Goal: Task Accomplishment & Management: Complete application form

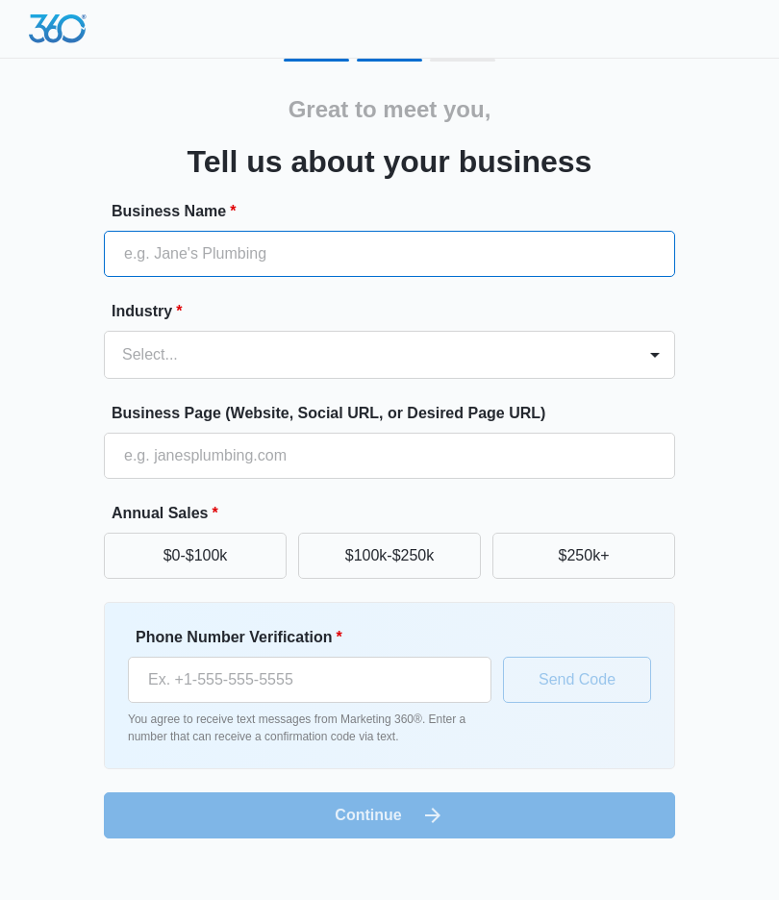
click at [454, 250] on input "Business Name *" at bounding box center [389, 254] width 571 height 46
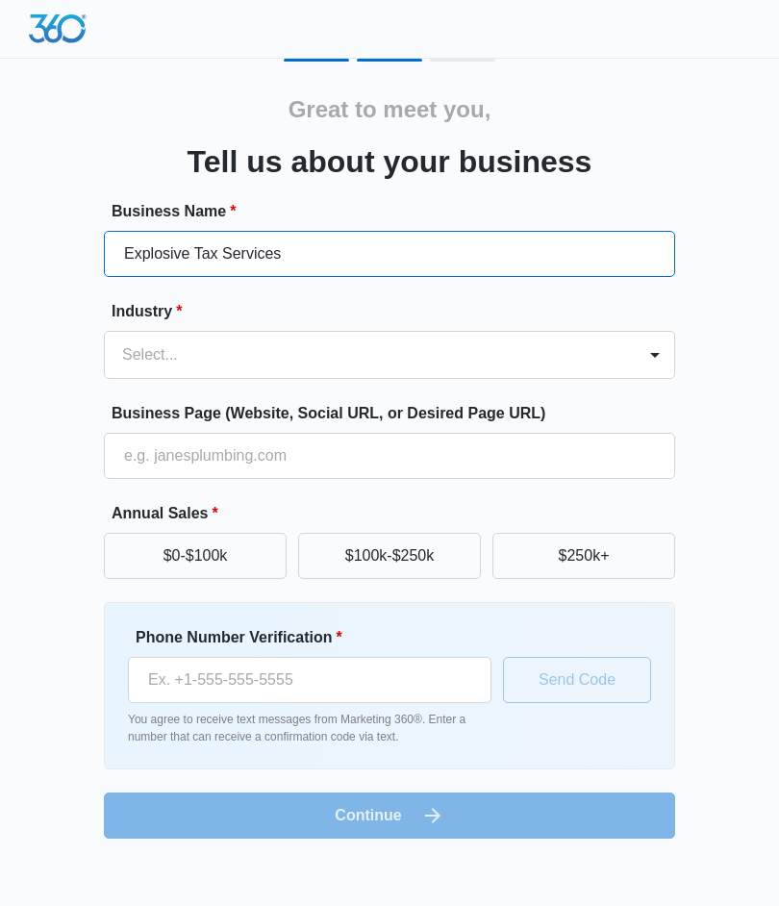
type input "Explosive Tax Services"
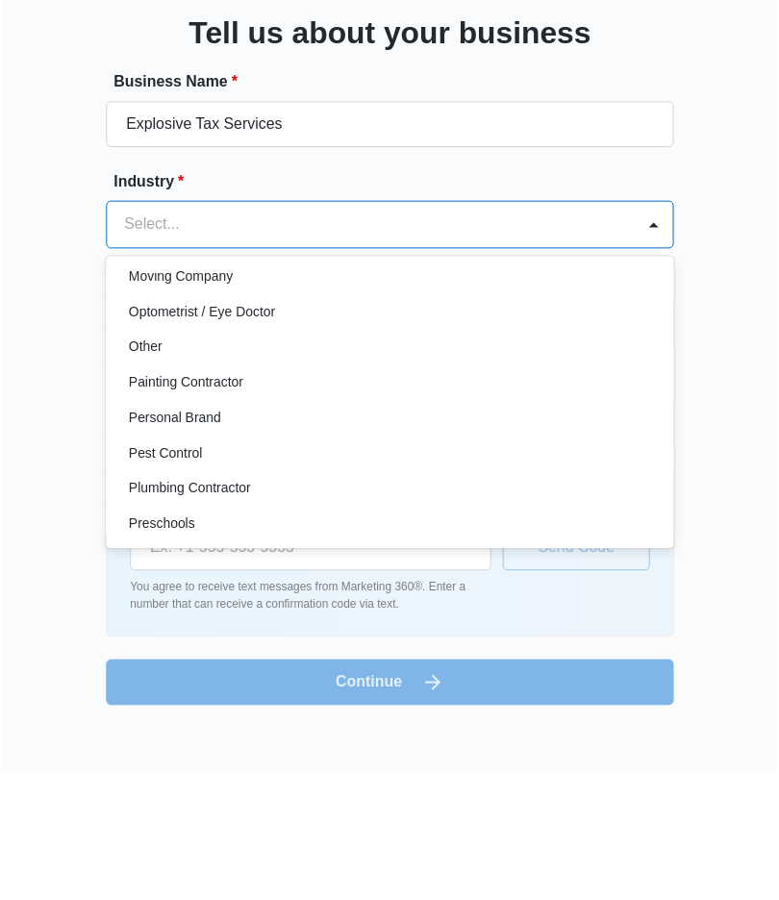
scroll to position [1086, 0]
click at [156, 466] on p "Other" at bounding box center [144, 476] width 34 height 20
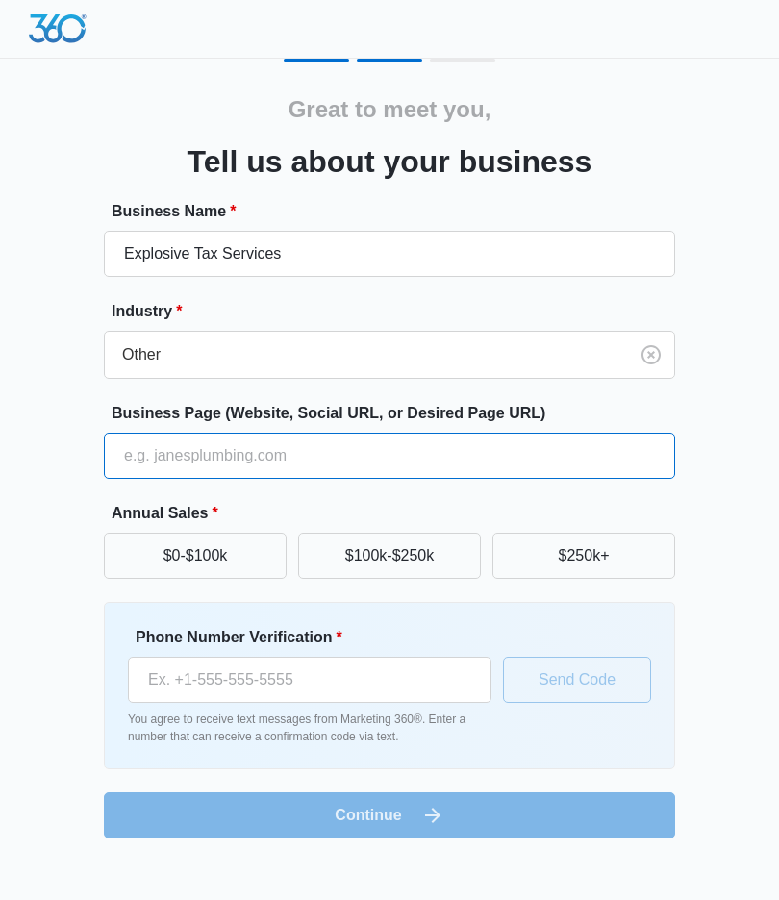
click at [350, 453] on input "Business Page (Website, Social URL, or Desired Page URL)" at bounding box center [389, 456] width 571 height 46
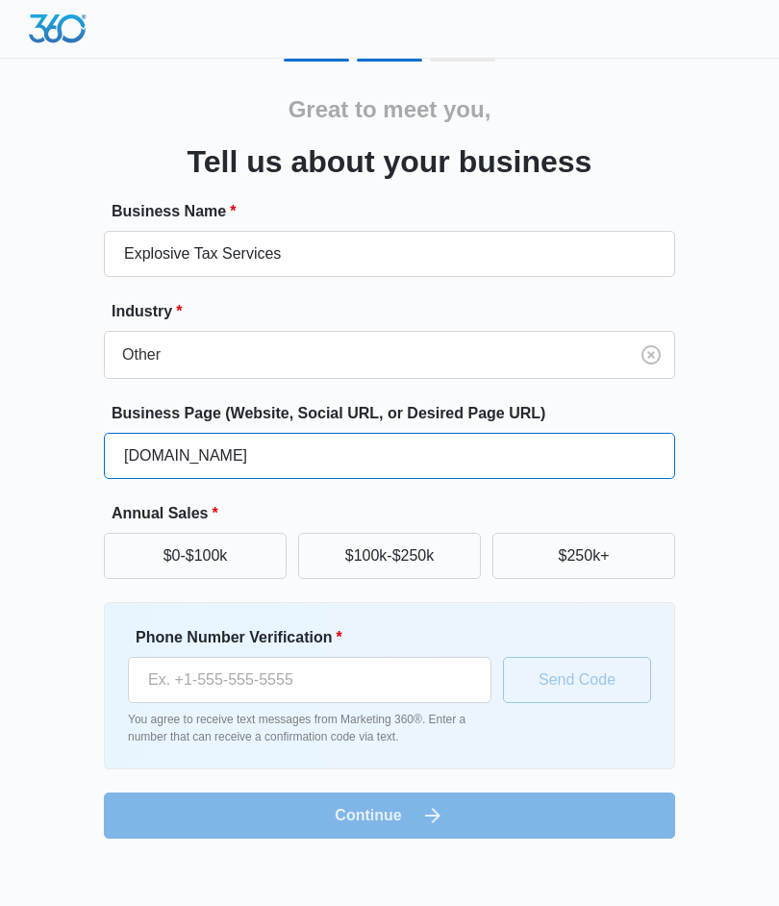
type input "www.explosivetaxservices.com"
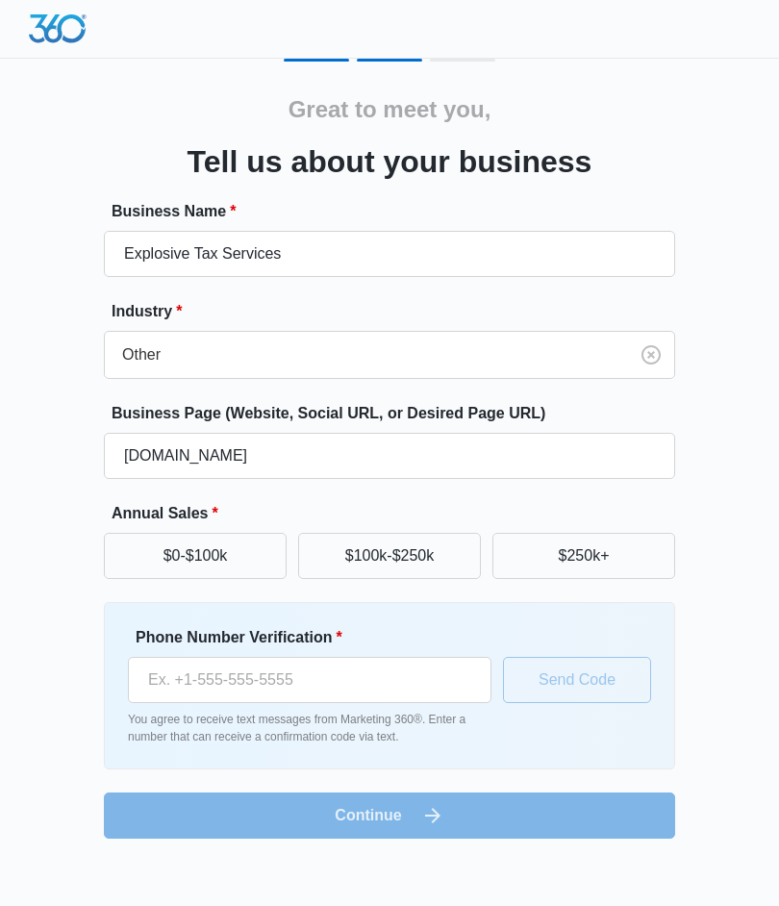
click at [240, 548] on button "$0-$100k" at bounding box center [195, 556] width 183 height 46
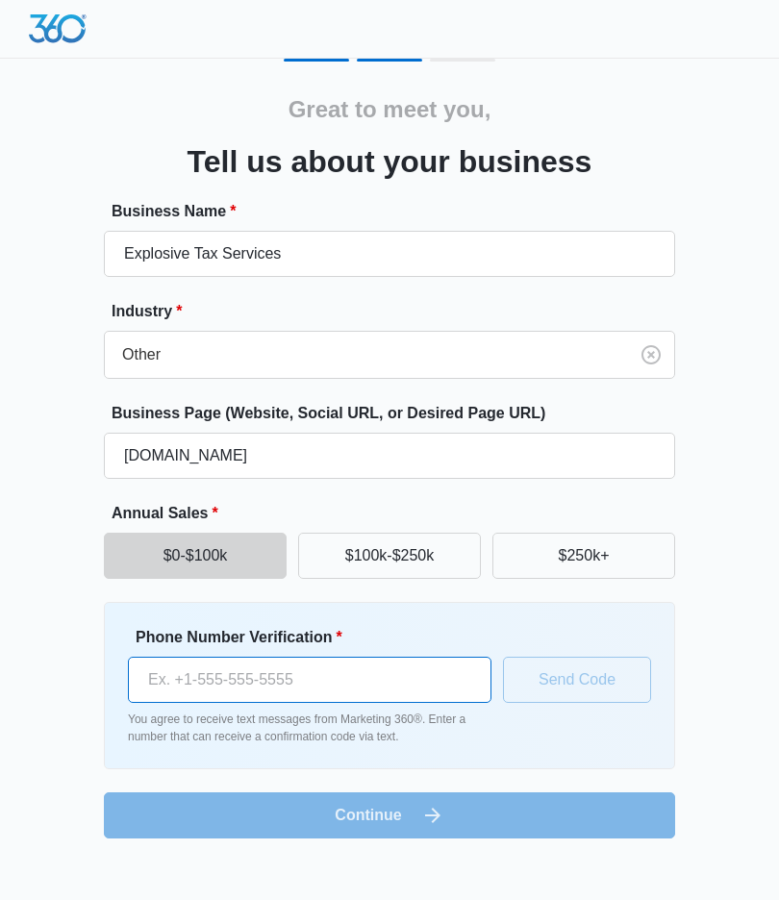
click at [326, 675] on input "Phone Number Verification *" at bounding box center [310, 680] width 364 height 46
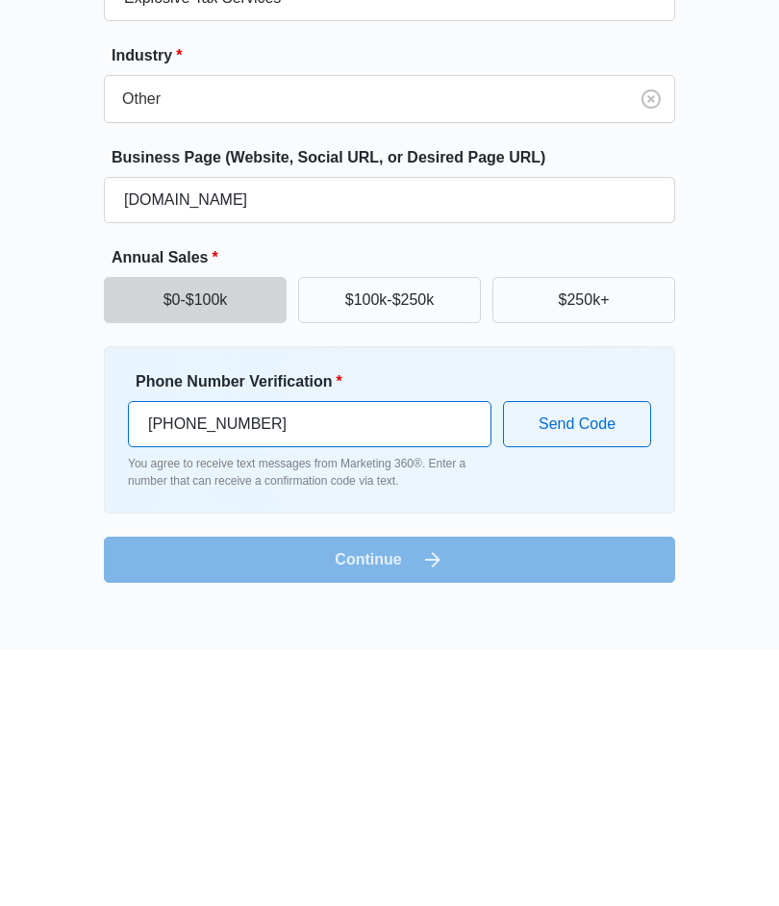
type input "(336) 991-2375"
click at [587, 657] on button "Send Code" at bounding box center [577, 680] width 148 height 46
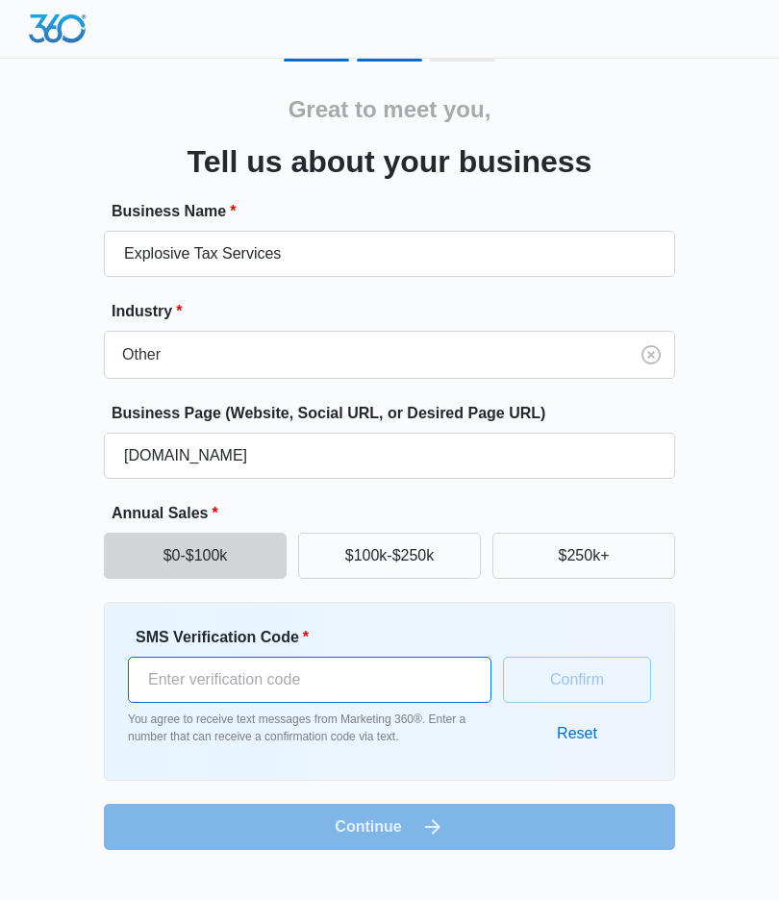
click at [364, 682] on input "SMS Verification Code *" at bounding box center [310, 680] width 364 height 46
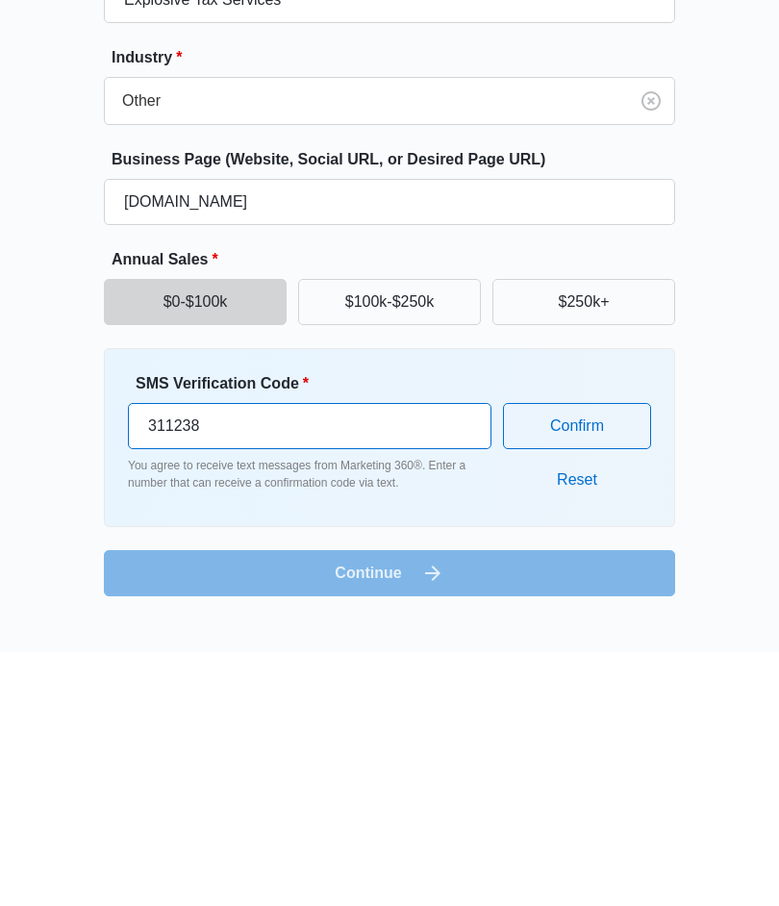
type input "311238"
click at [590, 657] on button "Confirm" at bounding box center [577, 680] width 148 height 46
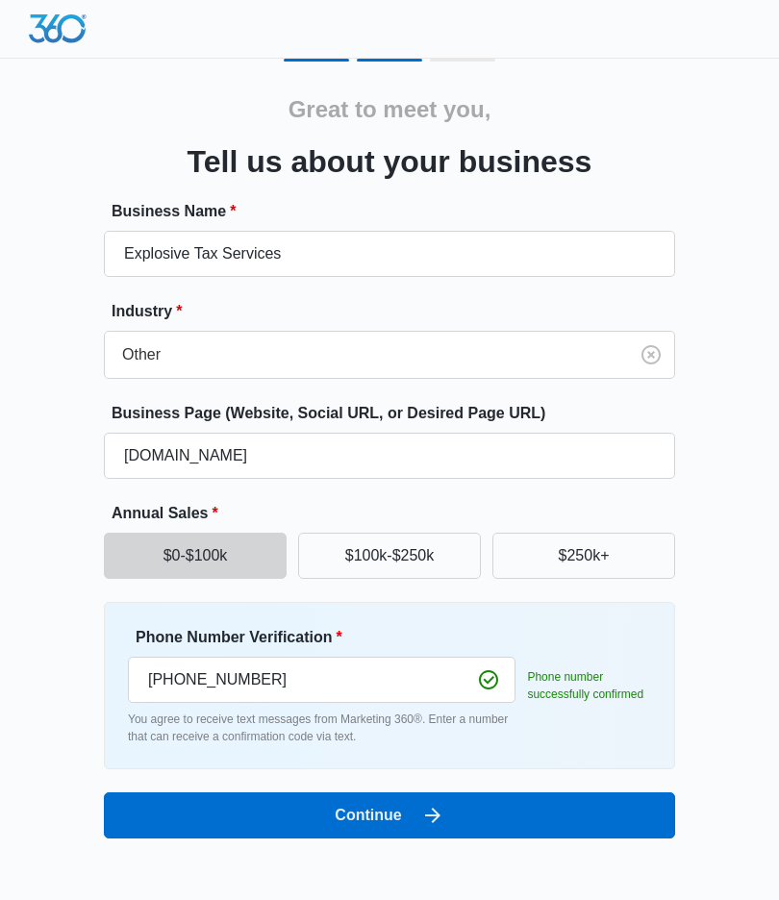
click at [459, 814] on button "Continue" at bounding box center [389, 815] width 571 height 46
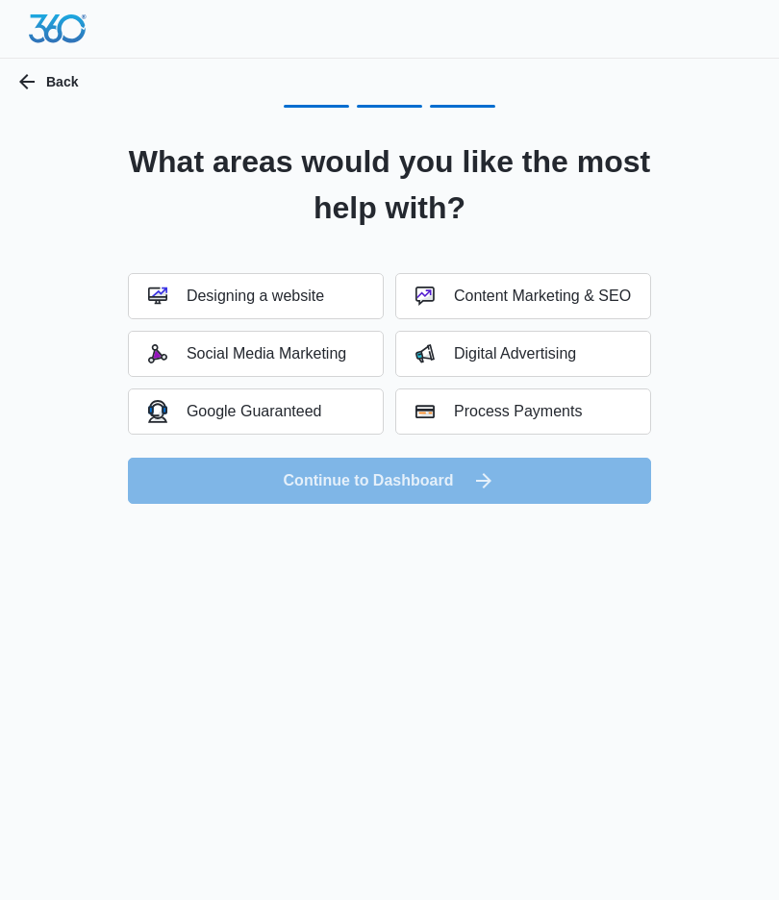
click at [328, 375] on button "Social Media Marketing" at bounding box center [256, 354] width 256 height 46
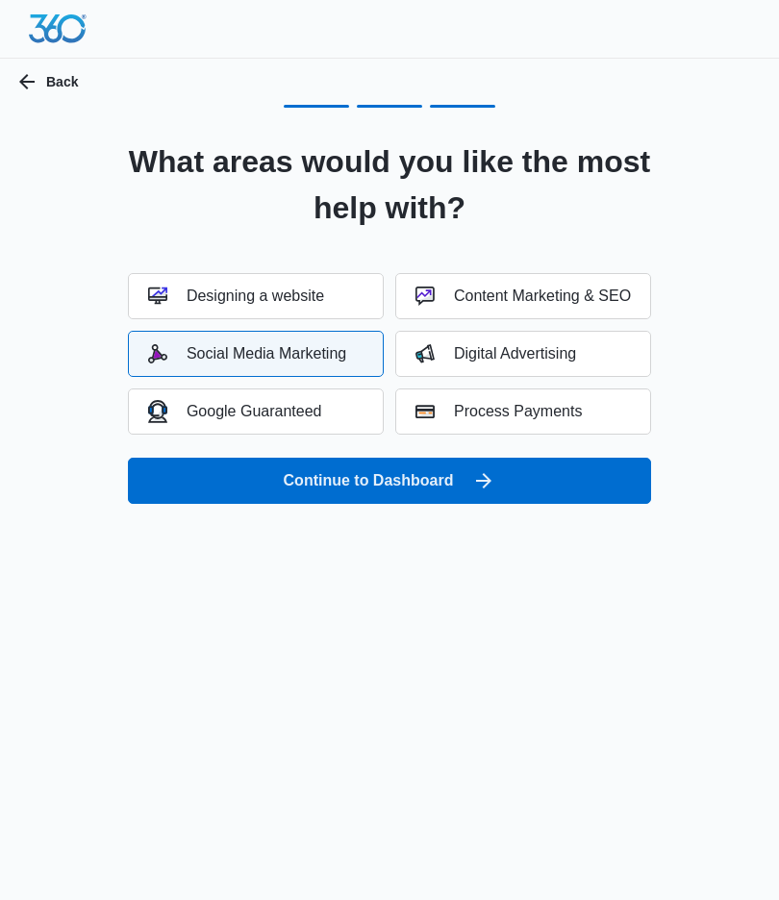
click at [521, 346] on div "Digital Advertising" at bounding box center [495, 353] width 161 height 19
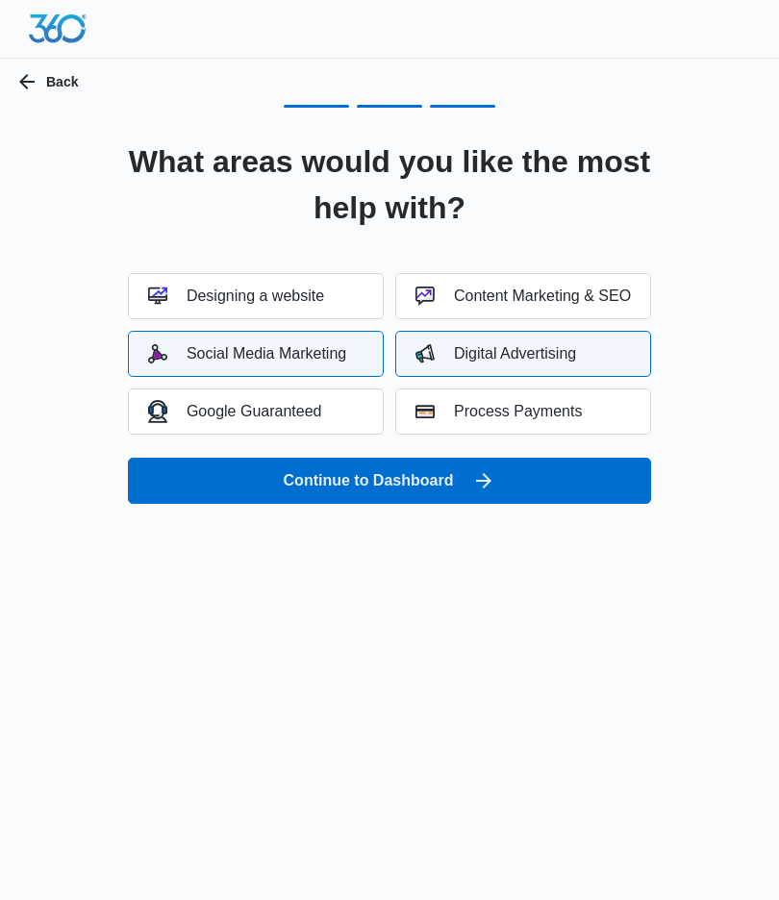
click at [324, 299] on div "Designing a website" at bounding box center [236, 296] width 176 height 19
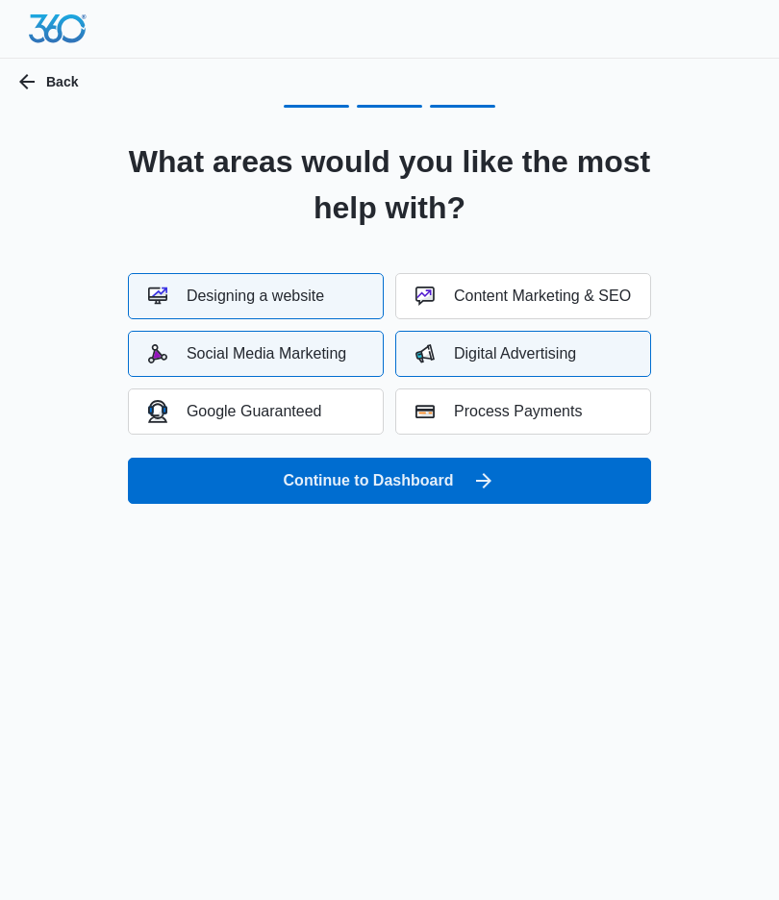
click at [512, 296] on div "Content Marketing & SEO" at bounding box center [522, 296] width 215 height 19
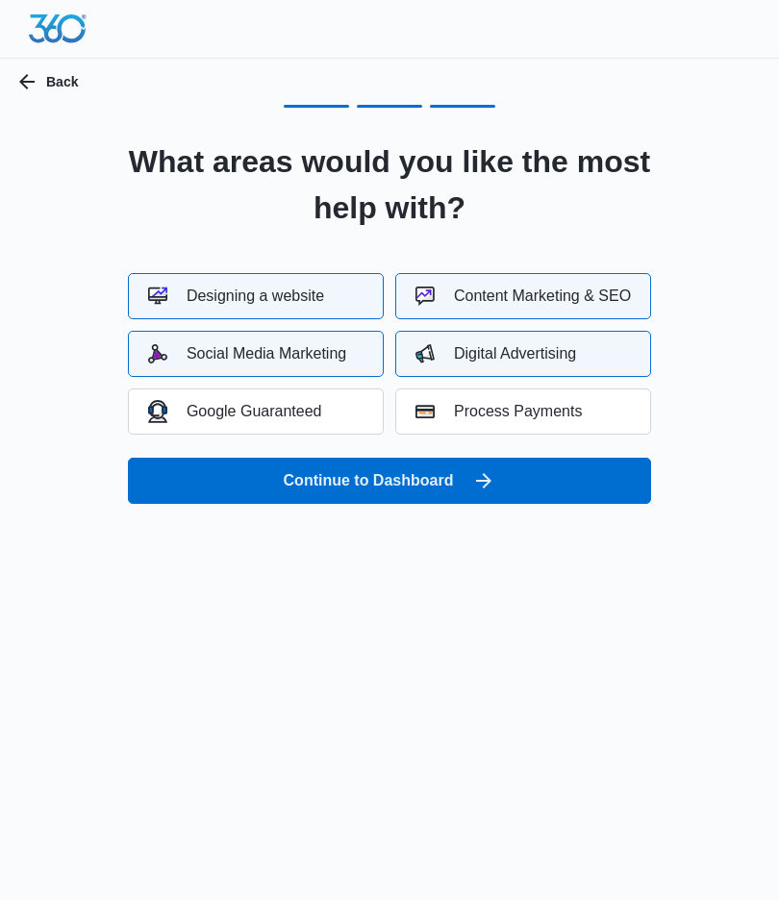
click at [308, 410] on div "Google Guaranteed" at bounding box center [235, 411] width 174 height 22
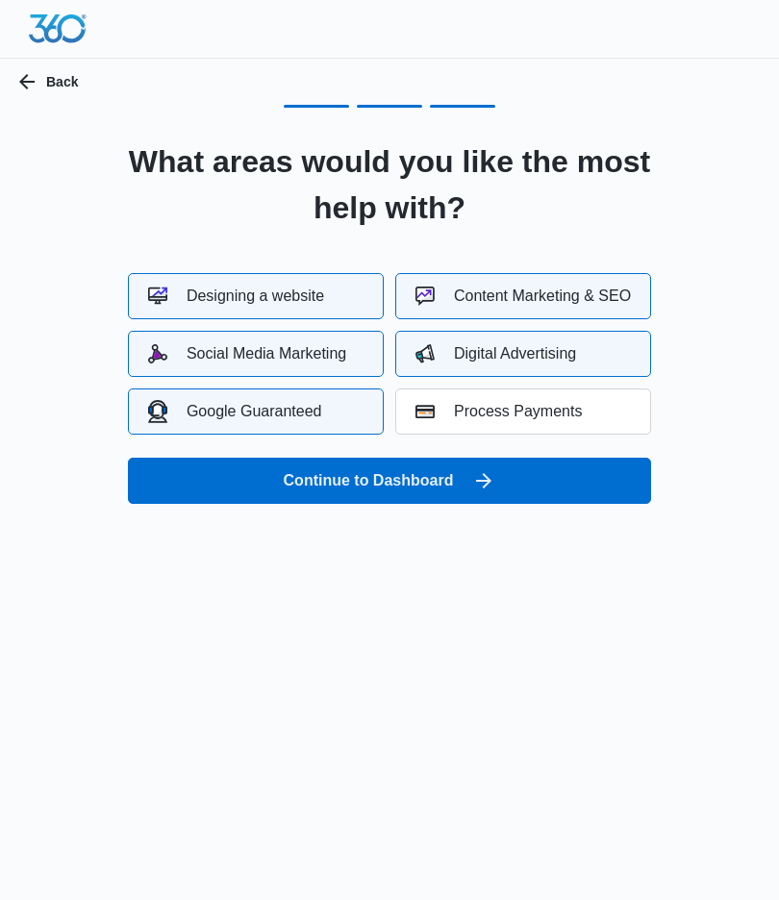
click at [445, 468] on button "Continue to Dashboard" at bounding box center [389, 481] width 523 height 46
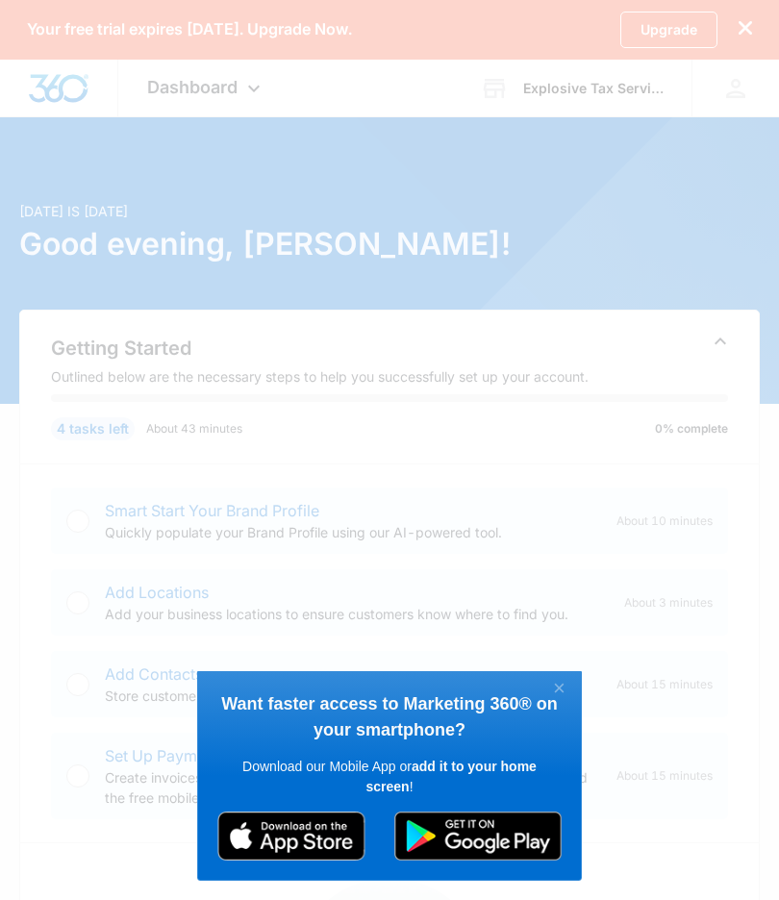
click at [564, 687] on link "×" at bounding box center [559, 689] width 34 height 25
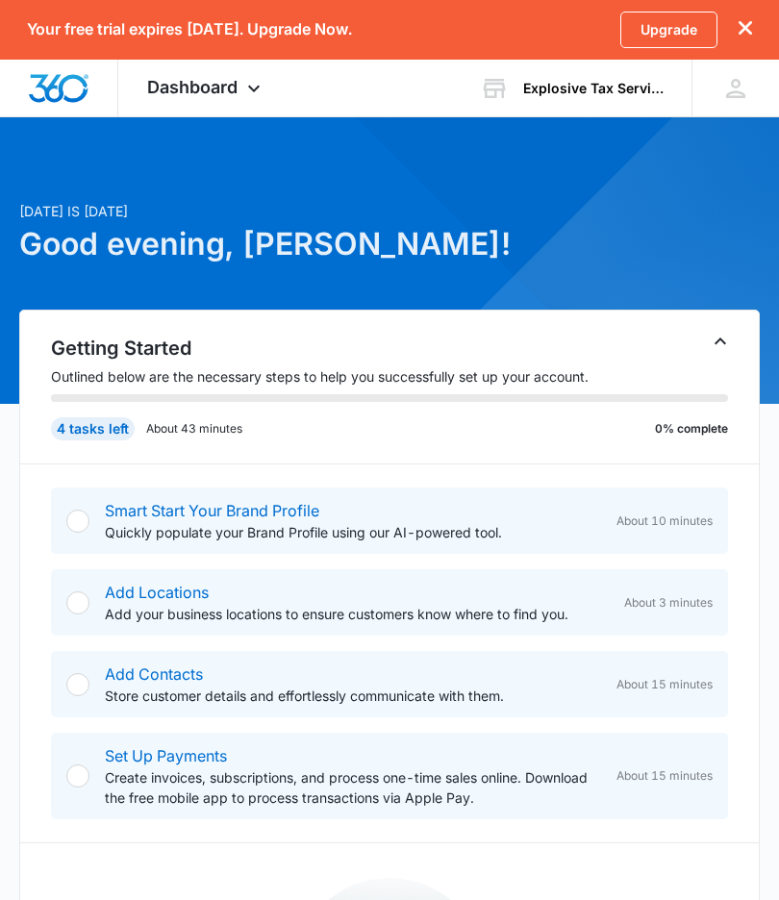
click at [248, 91] on icon at bounding box center [253, 88] width 23 height 23
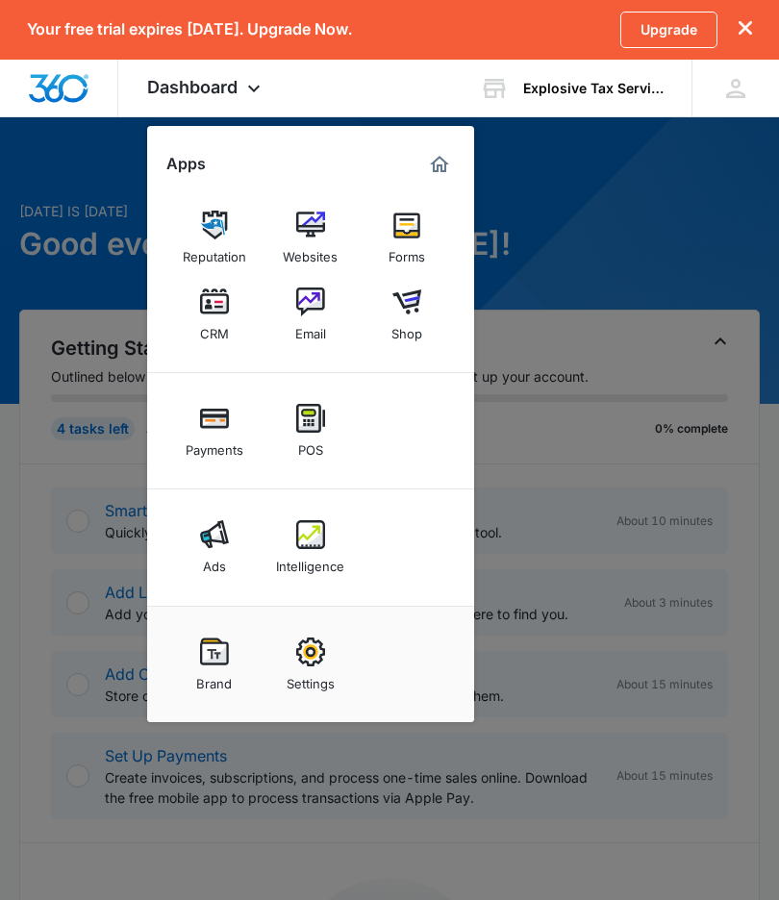
click at [378, 96] on div "Dashboard Apps Reputation Websites Forms CRM Email Shop Payments POS Ads Intell…" at bounding box center [389, 89] width 779 height 58
click at [593, 253] on div at bounding box center [389, 450] width 779 height 900
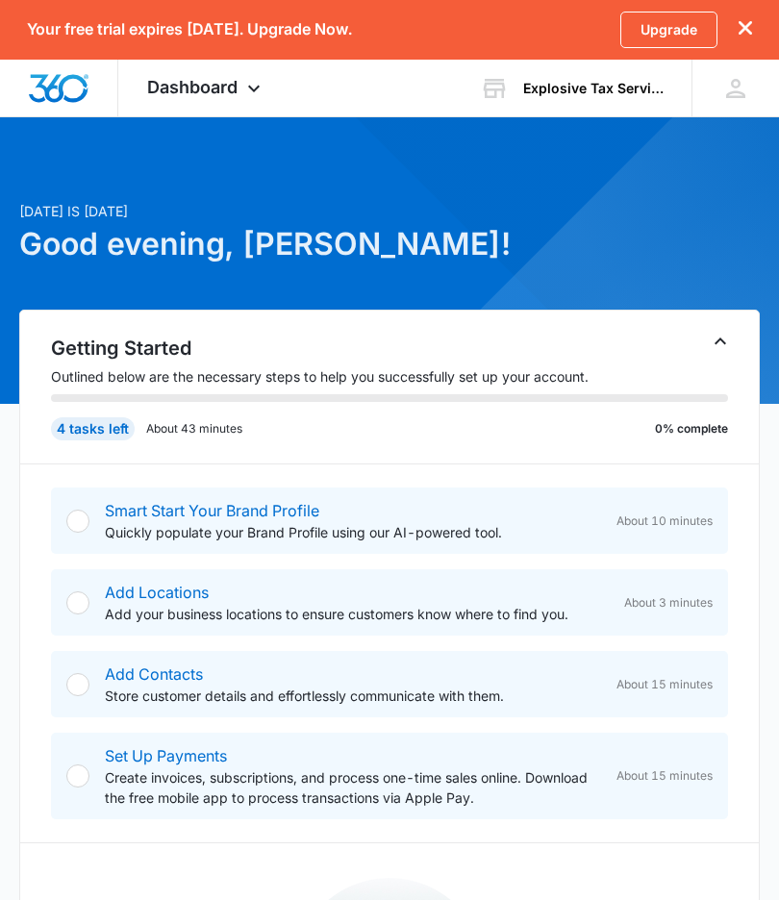
click at [254, 91] on icon at bounding box center [254, 88] width 12 height 7
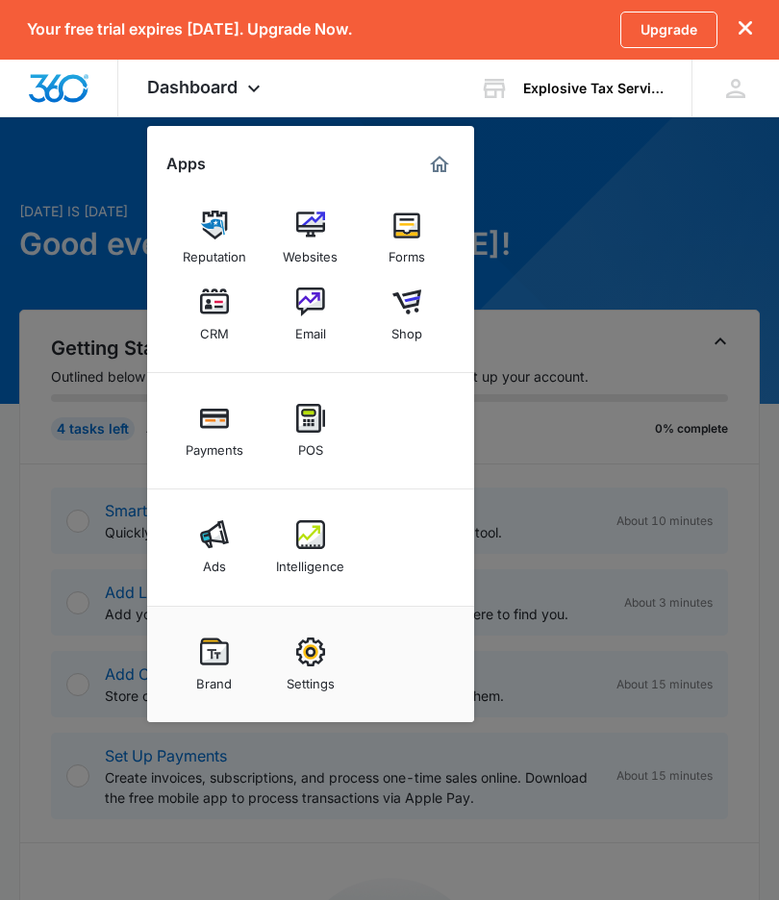
click at [585, 247] on div at bounding box center [389, 450] width 779 height 900
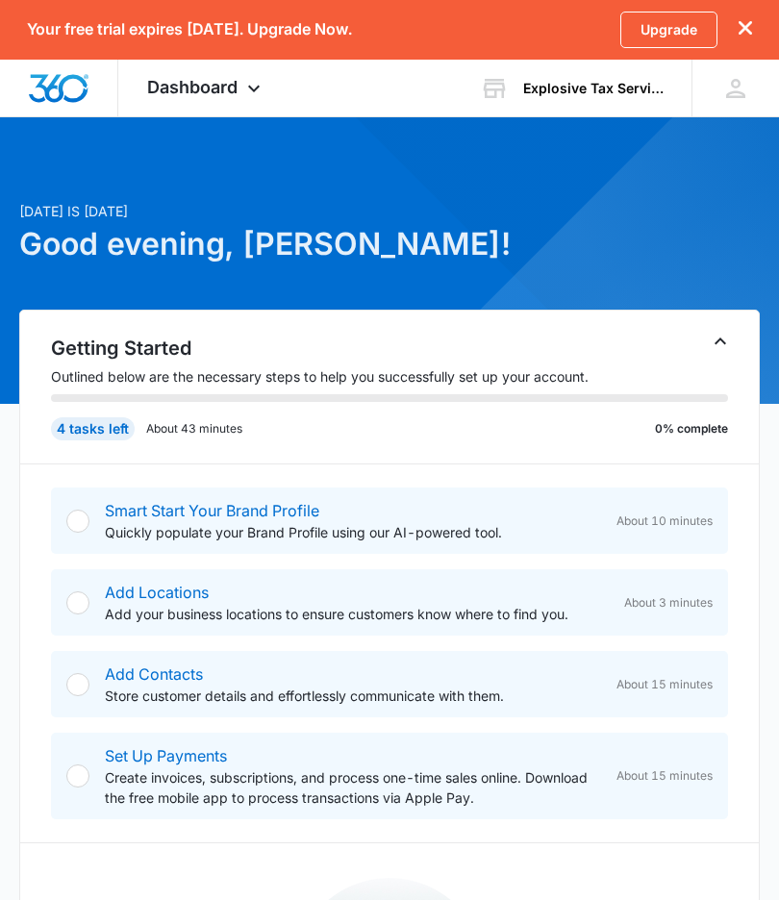
click at [671, 36] on link "Upgrade" at bounding box center [668, 30] width 97 height 37
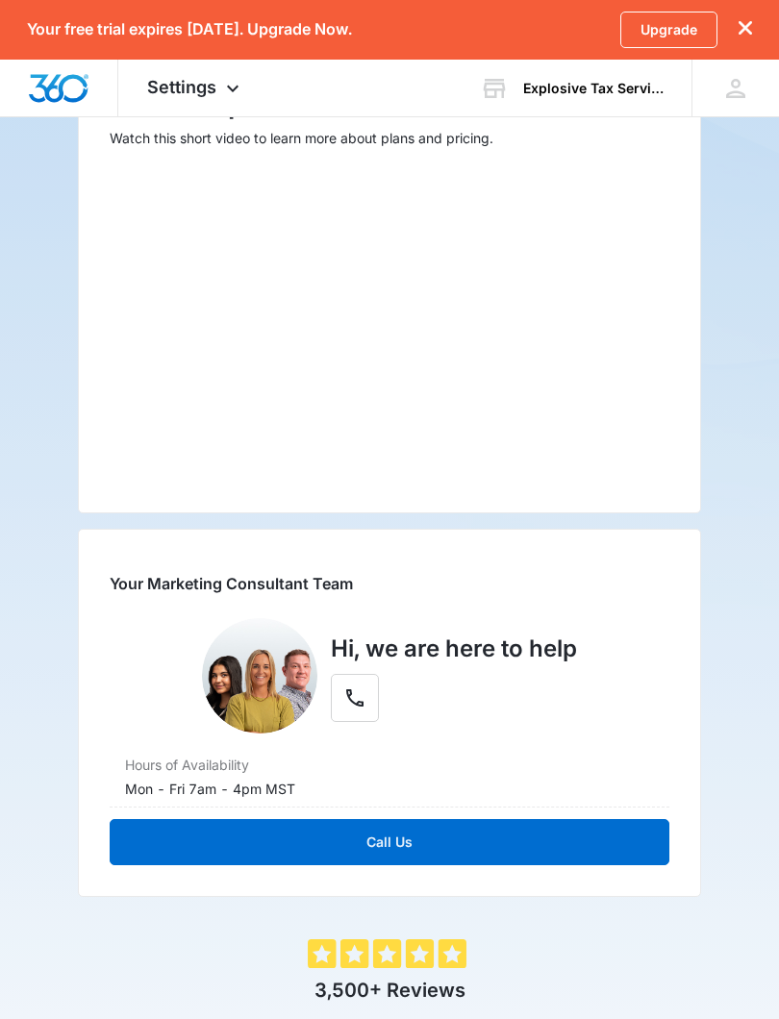
scroll to position [336, 0]
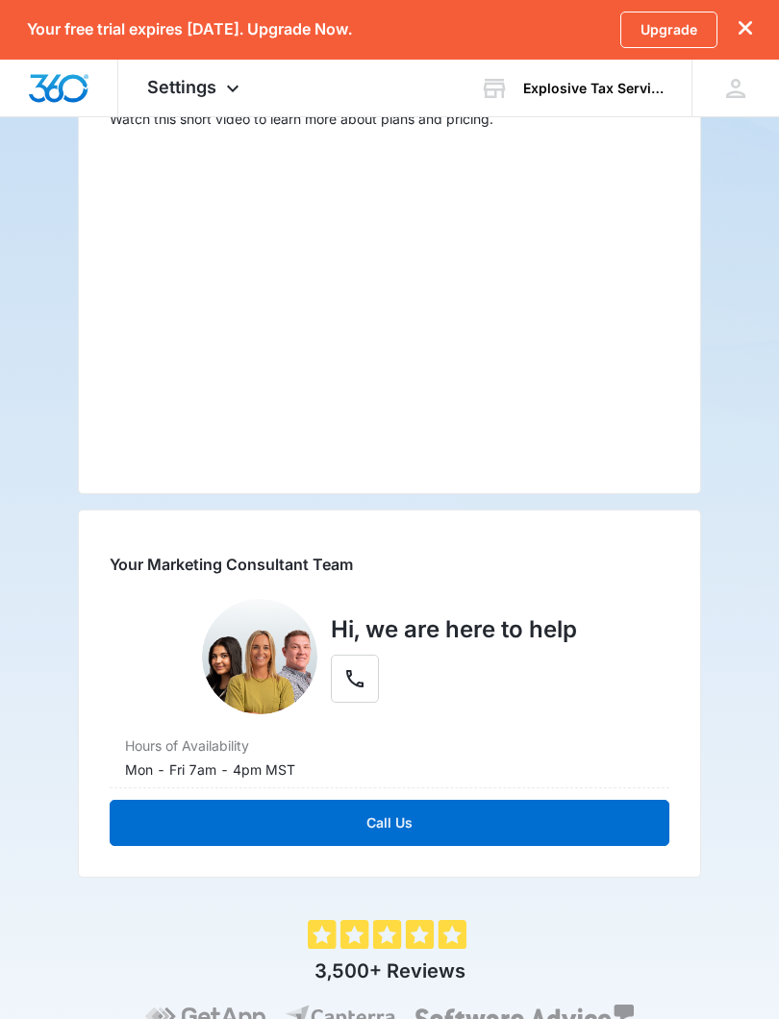
click at [742, 30] on icon "dismiss this dialog" at bounding box center [745, 27] width 13 height 13
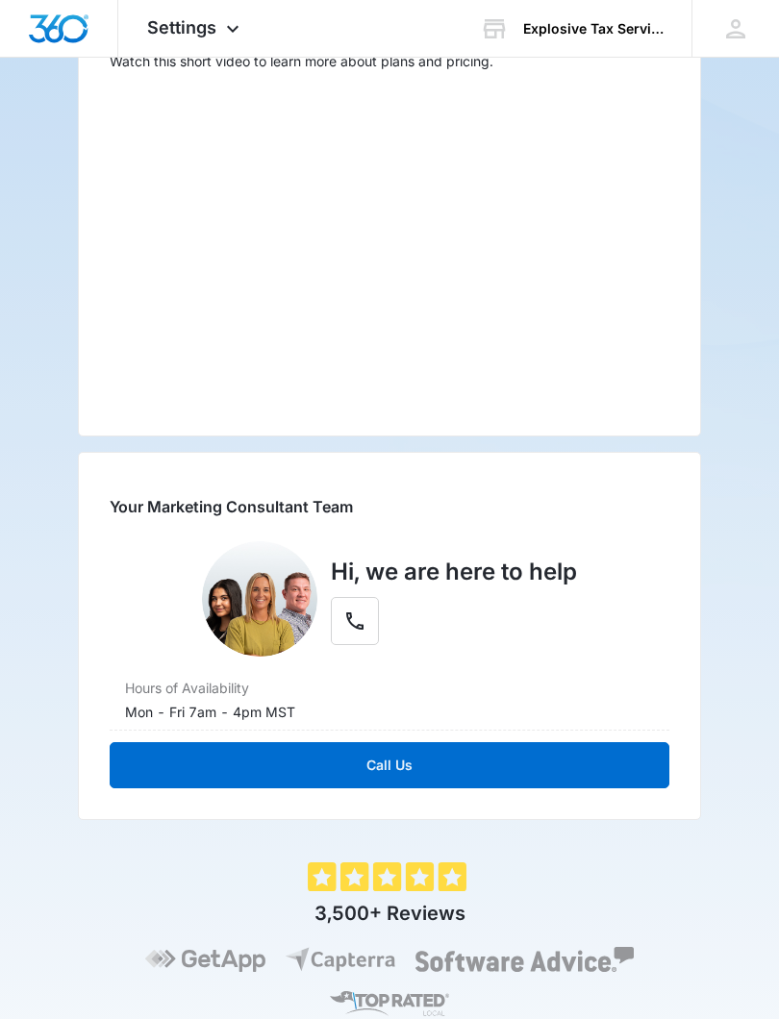
click at [742, 29] on icon at bounding box center [735, 28] width 29 height 29
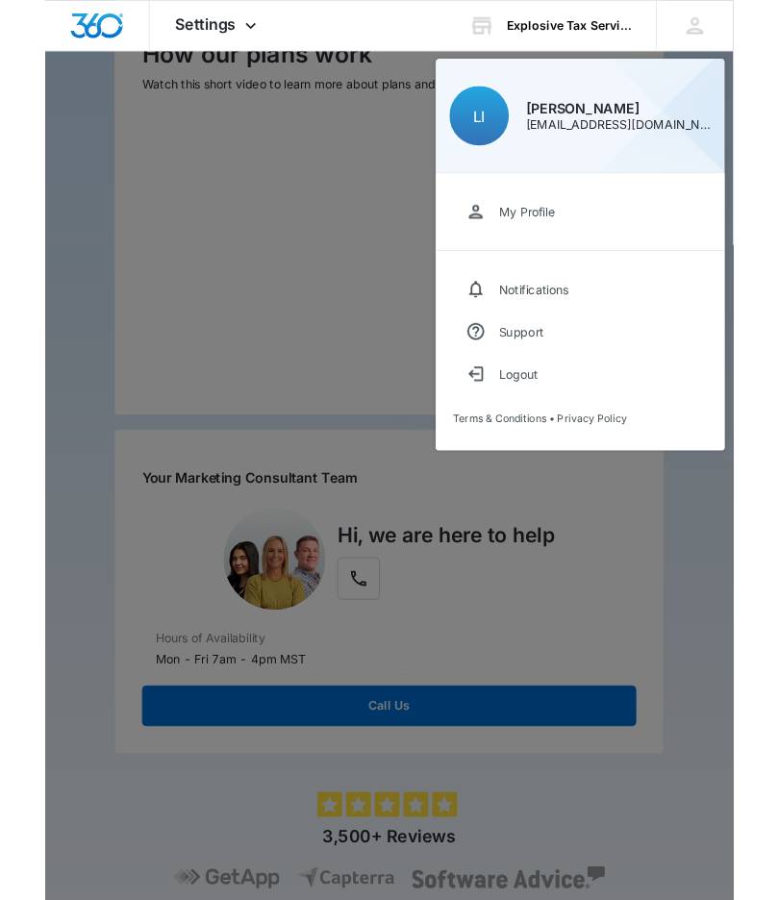
scroll to position [0, 0]
